Goal: Task Accomplishment & Management: Manage account settings

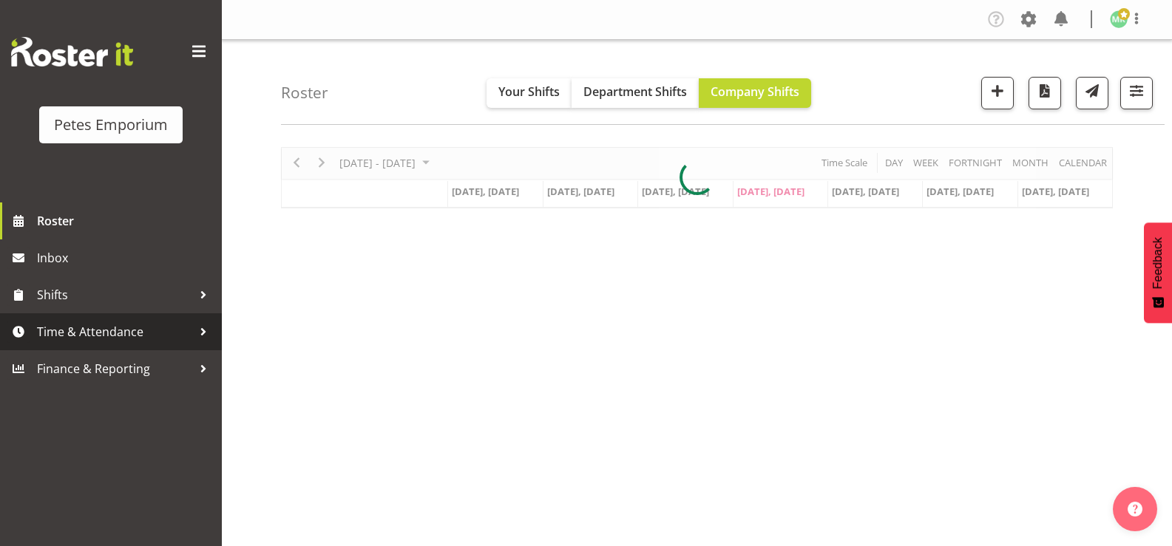
click at [174, 325] on span "Time & Attendance" at bounding box center [114, 332] width 155 height 22
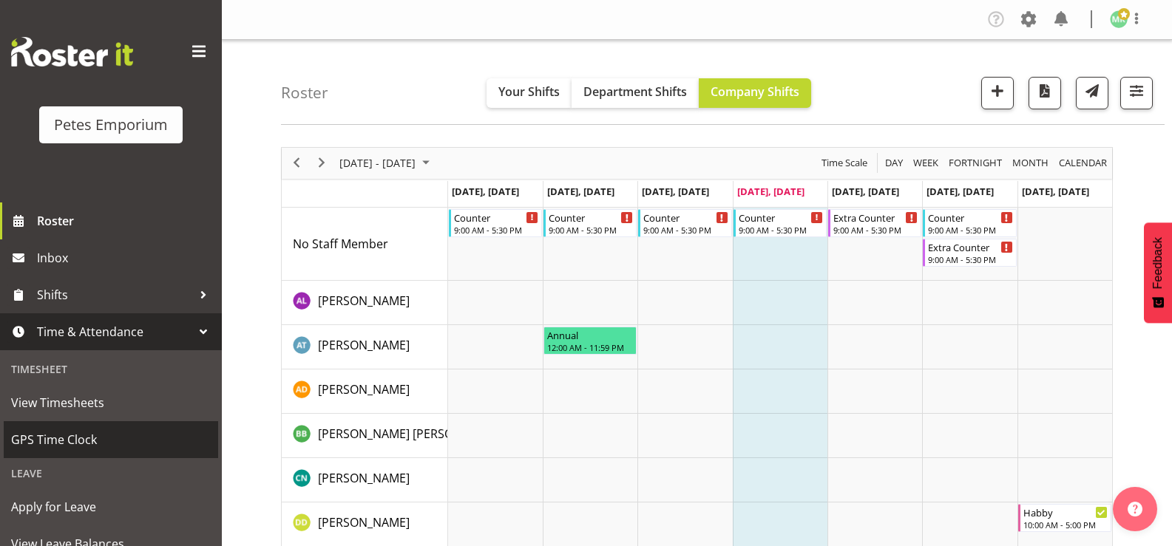
click at [106, 439] on span "GPS Time Clock" at bounding box center [111, 440] width 200 height 22
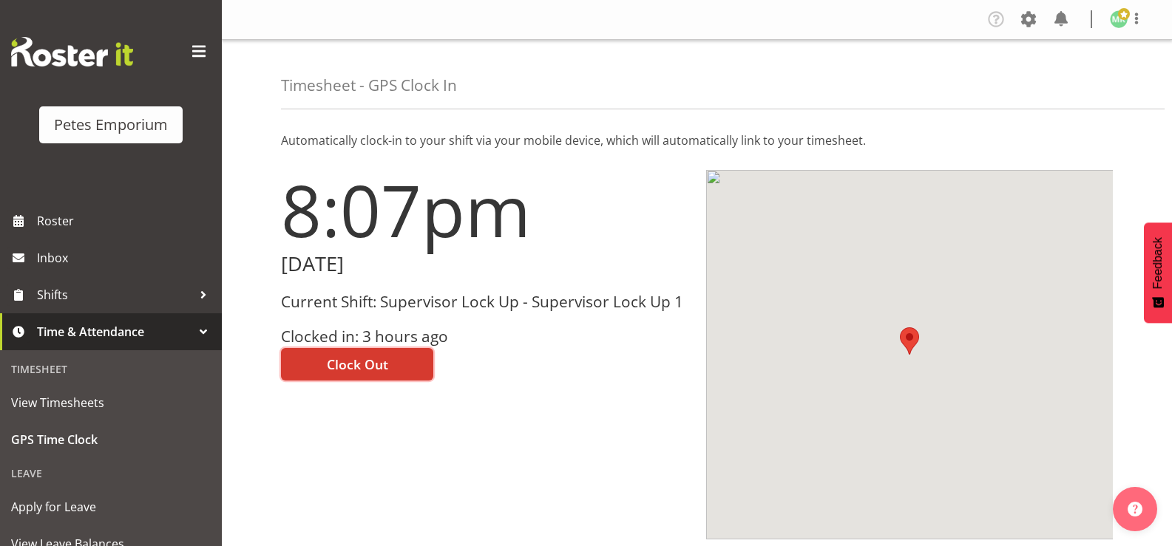
drag, startPoint x: 342, startPoint y: 361, endPoint x: 329, endPoint y: 353, distance: 15.2
click at [337, 361] on span "Clock Out" at bounding box center [357, 364] width 61 height 19
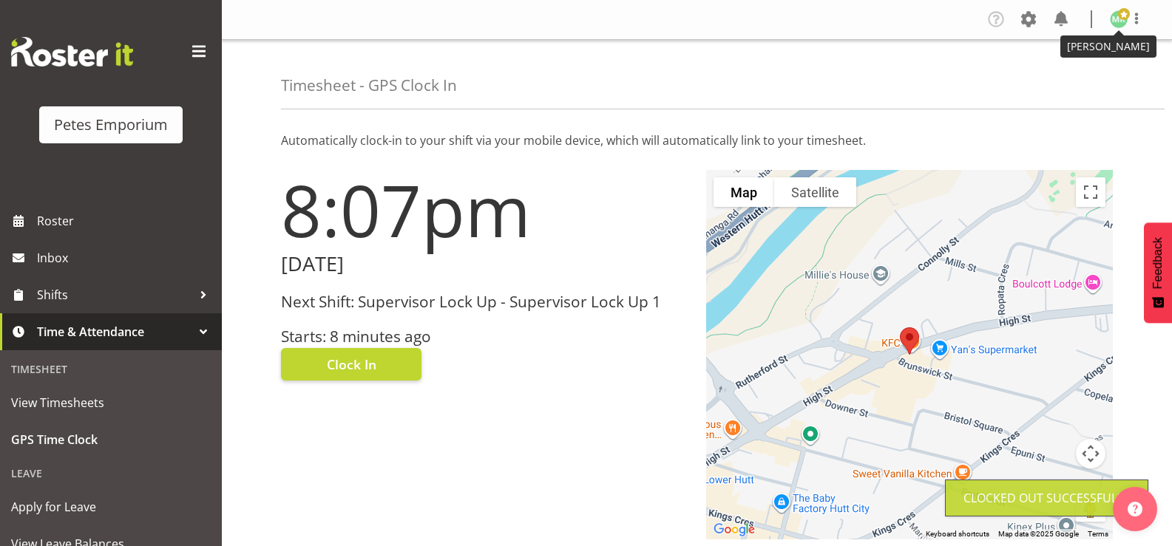
click at [1121, 21] on img at bounding box center [1119, 19] width 18 height 18
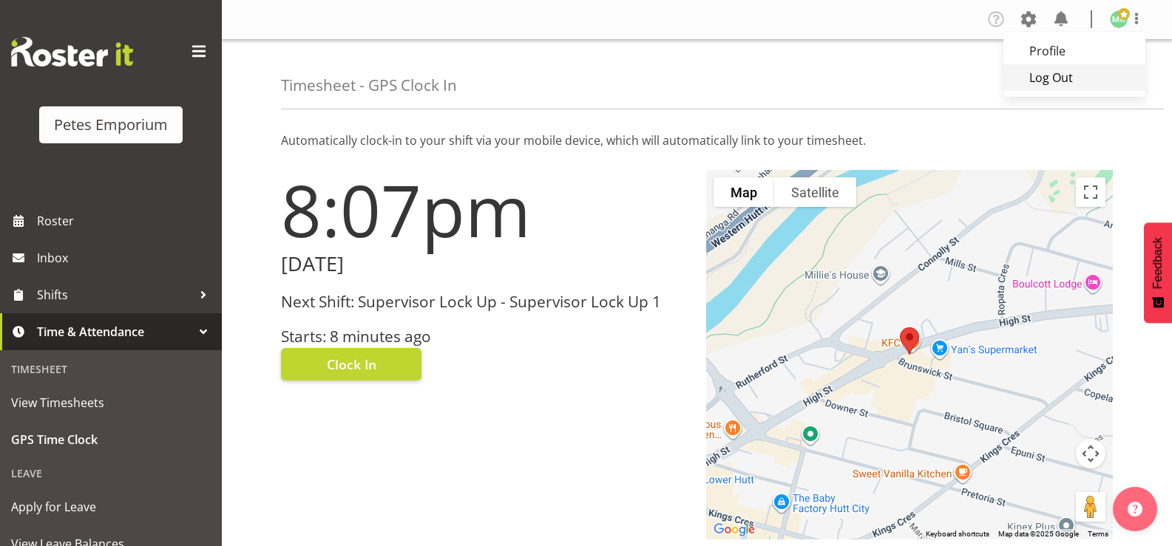
click at [1062, 77] on link "Log Out" at bounding box center [1074, 77] width 142 height 27
